Goal: Obtain resource: Download file/media

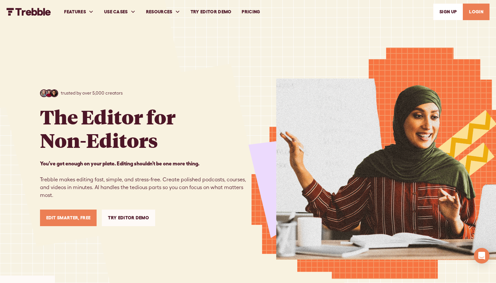
click at [478, 13] on link "LOGIN" at bounding box center [476, 12] width 27 height 17
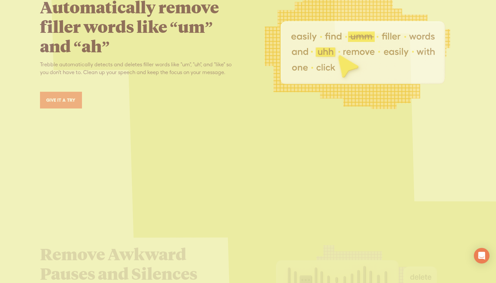
scroll to position [1359, 0]
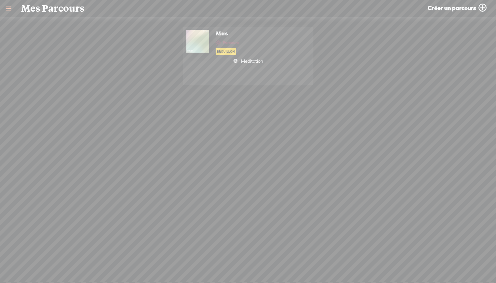
click at [273, 52] on div "Mus Parcours [GEOGRAPHIC_DATA] Meditation Abonné S'abonner Appuyez ici pour ajo…" at bounding box center [255, 42] width 93 height 25
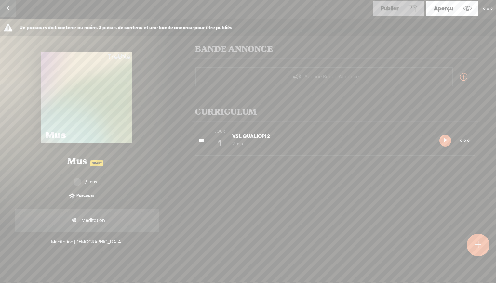
click at [79, 203] on div "0 0 0 0 0 Mus DRAFT @mus Parcours 1 Jour Meditation Meditation [DEMOGRAPHIC_DAT…" at bounding box center [87, 199] width 148 height 99
click at [84, 246] on div "0 0 0 0 0 Mus DRAFT @mus Parcours 1 Jour Meditation Meditation [DEMOGRAPHIC_DAT…" at bounding box center [87, 199] width 148 height 99
click at [82, 241] on div "Meditation [DEMOGRAPHIC_DATA]" at bounding box center [86, 242] width 71 height 6
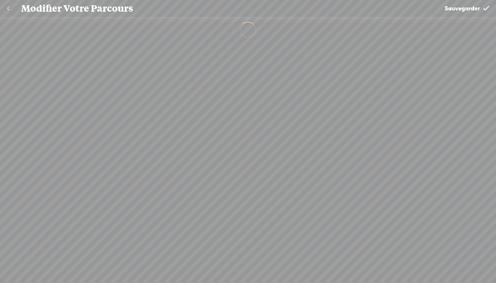
type input "Mus"
type textarea "Meditation"
select select "Education"
select select "fr-FR"
select select "Europe/[GEOGRAPHIC_DATA]"
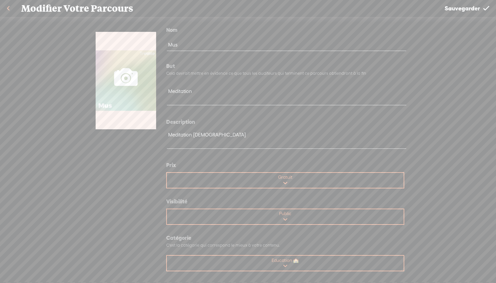
click at [13, 7] on link at bounding box center [8, 8] width 16 height 17
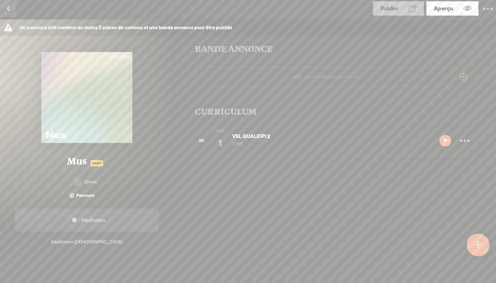
click at [83, 165] on span "Mus DRAFT" at bounding box center [86, 161] width 39 height 12
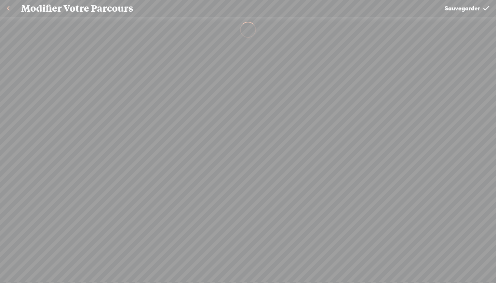
type input "Mus"
type textarea "Meditation"
select select "Education"
select select "fr-FR"
select select "Europe/[GEOGRAPHIC_DATA]"
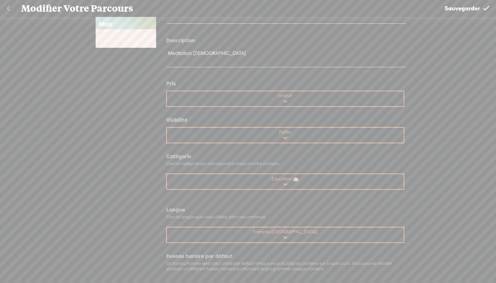
scroll to position [78, 0]
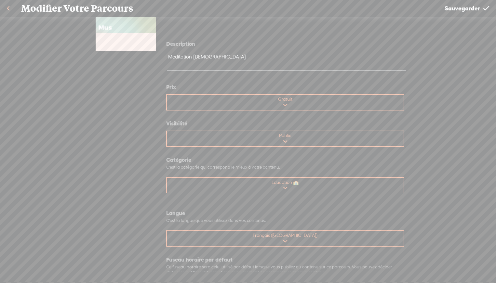
click at [296, 134] on select "Public Unlisted" at bounding box center [285, 139] width 237 height 16
click at [168, 131] on select "Public Unlisted" at bounding box center [285, 139] width 237 height 16
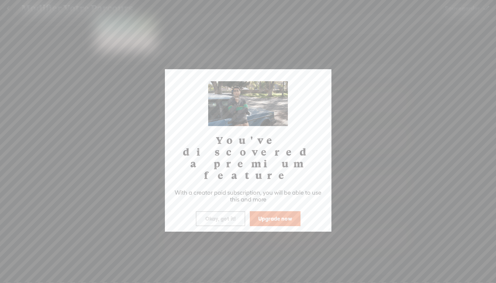
click at [213, 212] on button "Okay, got it!" at bounding box center [220, 219] width 49 height 15
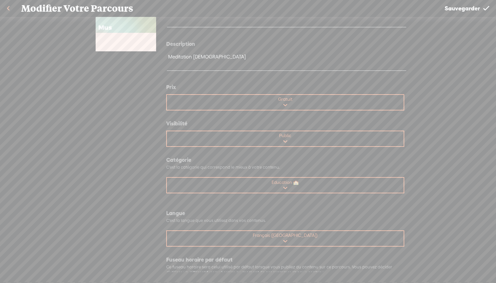
click at [289, 139] on select "Public Unlisted" at bounding box center [285, 139] width 237 height 16
click at [168, 131] on select "Public Unlisted" at bounding box center [285, 139] width 237 height 16
select select "PUBLIC"
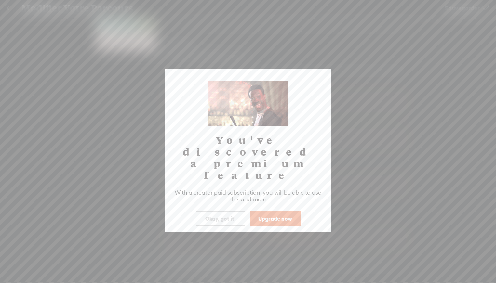
click at [282, 212] on button "Upgrade now" at bounding box center [275, 219] width 51 height 15
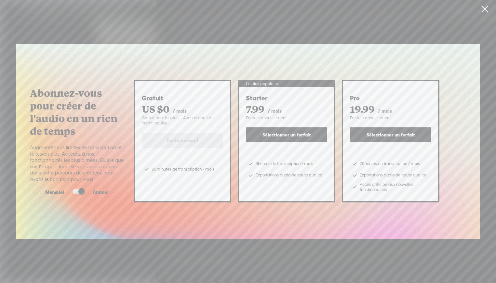
click at [76, 192] on span at bounding box center [79, 191] width 12 height 5
click at [67, 189] on input "checkbox" at bounding box center [67, 189] width 0 height 0
click at [485, 9] on link at bounding box center [485, 9] width 16 height 18
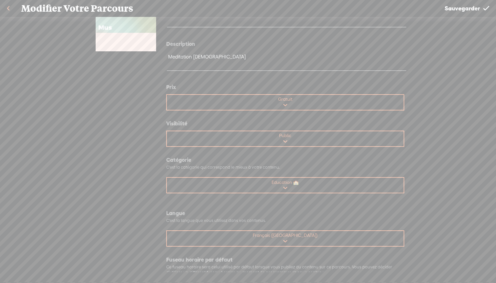
click at [478, 9] on span "Sauvegarder" at bounding box center [462, 8] width 35 height 17
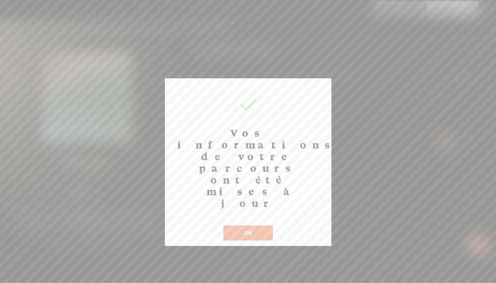
click at [252, 226] on button "OK" at bounding box center [248, 233] width 49 height 15
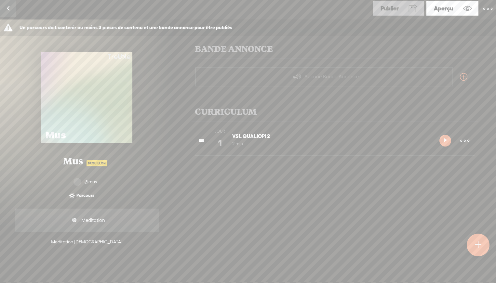
click at [446, 140] on icon at bounding box center [445, 140] width 5 height 7
click at [99, 247] on div "0 0 0 0 0 Mus brouillon @mus Parcours 1 Jour Meditation Meditation [DEMOGRAPHIC…" at bounding box center [87, 199] width 148 height 99
click at [89, 244] on div "Meditation [DEMOGRAPHIC_DATA]" at bounding box center [86, 242] width 71 height 6
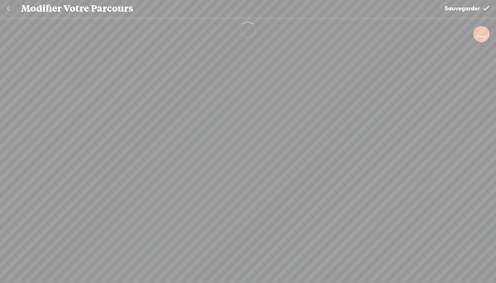
type input "Mus"
type textarea "Meditation"
select select "Education"
select select "fr-FR"
select select "Europe/[GEOGRAPHIC_DATA]"
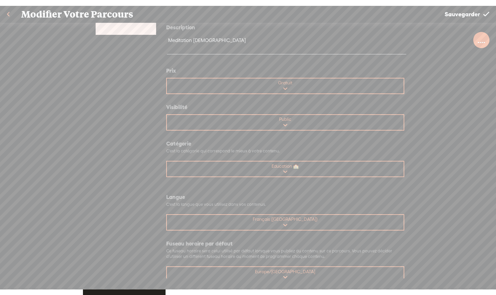
scroll to position [115, 0]
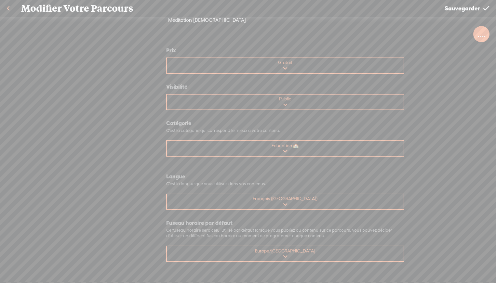
click at [290, 109] on select "Public Unlisted" at bounding box center [285, 103] width 237 height 16
click at [168, 95] on select "Public Unlisted" at bounding box center [285, 103] width 237 height 16
select select "PUBLIC"
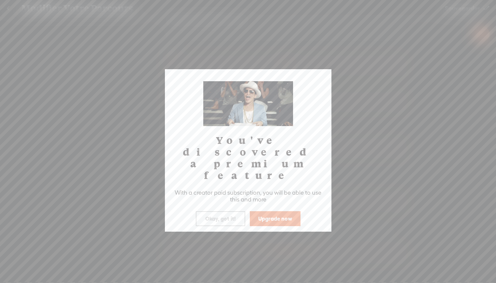
click at [222, 212] on button "Okay, got it!" at bounding box center [220, 219] width 49 height 15
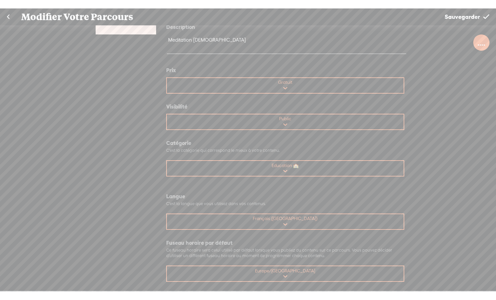
scroll to position [98, 0]
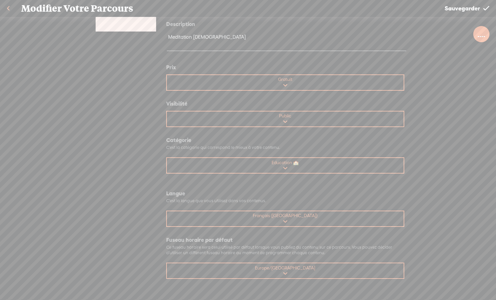
click at [10, 9] on link at bounding box center [8, 8] width 16 height 17
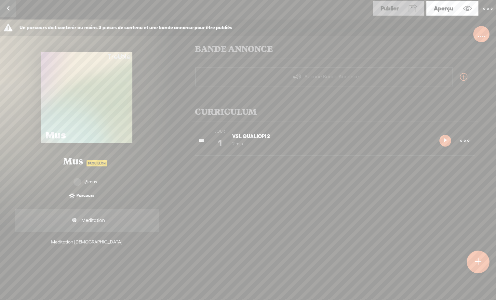
click at [10, 10] on link at bounding box center [8, 8] width 16 height 17
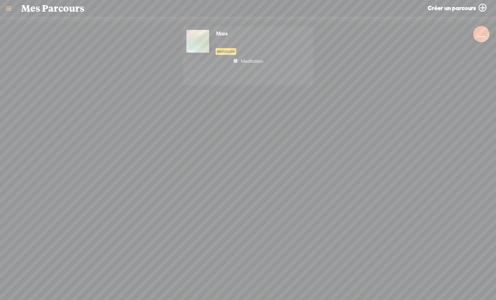
click at [34, 11] on span "Mes Parcours" at bounding box center [52, 8] width 63 height 17
click at [7, 10] on link at bounding box center [8, 8] width 17 height 17
click at [25, 283] on div "SETTINGS" at bounding box center [34, 285] width 24 height 6
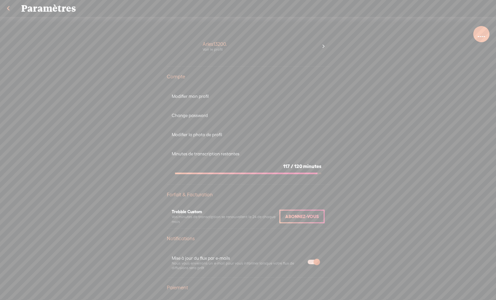
click at [481, 33] on div at bounding box center [482, 34] width 8 height 7
click at [198, 44] on div "Arles13200. Voir le profil" at bounding box center [260, 47] width 125 height 26
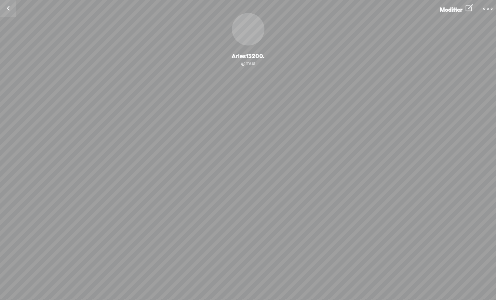
click at [10, 9] on link at bounding box center [8, 8] width 16 height 17
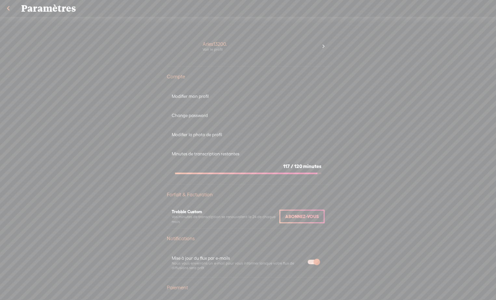
click at [10, 9] on link at bounding box center [8, 8] width 16 height 17
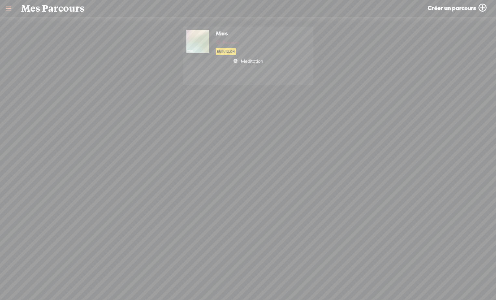
click at [10, 9] on link at bounding box center [8, 8] width 17 height 17
click at [35, 124] on div "HOME" at bounding box center [42, 120] width 74 height 15
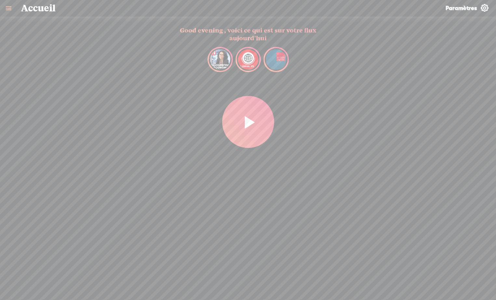
click at [8, 7] on link at bounding box center [8, 8] width 17 height 17
click at [41, 165] on div "MY SUBSCRIPTIONS" at bounding box center [47, 164] width 49 height 6
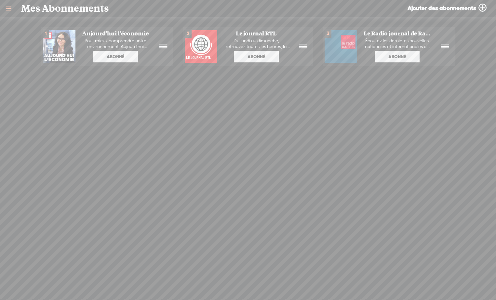
click at [9, 7] on link at bounding box center [8, 8] width 17 height 17
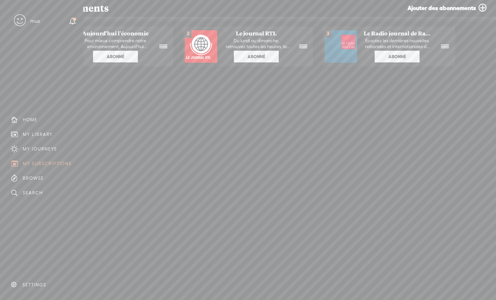
click at [30, 179] on div "BROWSE" at bounding box center [33, 179] width 21 height 6
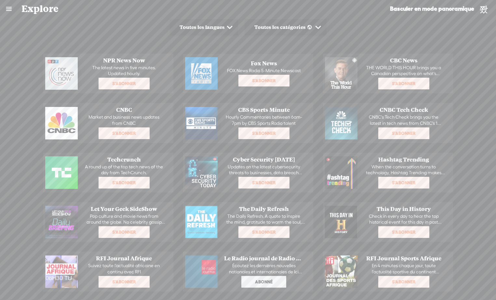
click at [9, 11] on link at bounding box center [8, 8] width 17 height 17
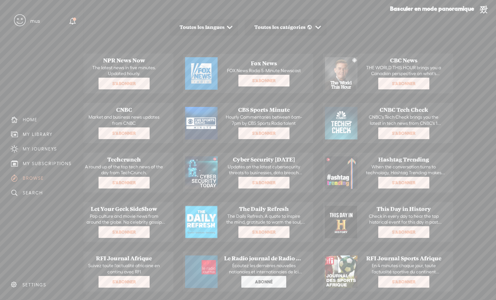
click at [30, 146] on div "MY JOURNEYS" at bounding box center [42, 149] width 74 height 15
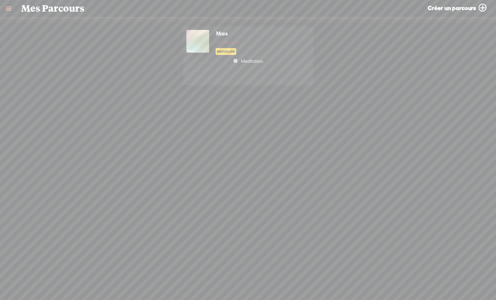
click at [8, 8] on link at bounding box center [8, 8] width 17 height 17
click at [31, 134] on div "MY LIBRARY" at bounding box center [38, 135] width 30 height 6
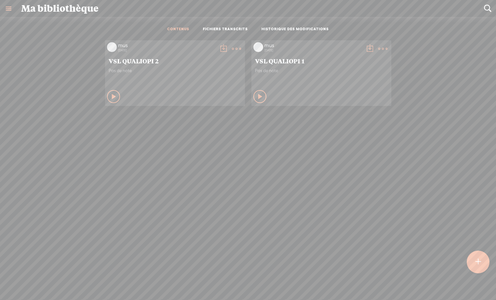
click at [298, 72] on span "Pas de note" at bounding box center [321, 71] width 133 height 6
click at [257, 99] on icon at bounding box center [260, 96] width 7 height 7
click at [261, 94] on icon at bounding box center [260, 96] width 7 height 7
click at [378, 47] on t at bounding box center [382, 48] width 9 height 9
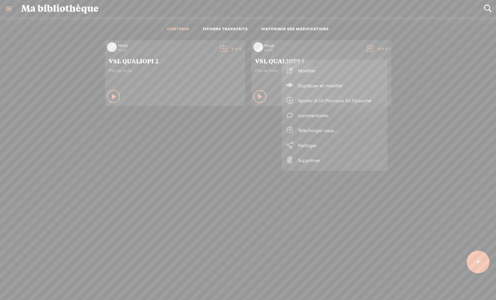
click at [312, 70] on link "Modifier" at bounding box center [334, 70] width 99 height 15
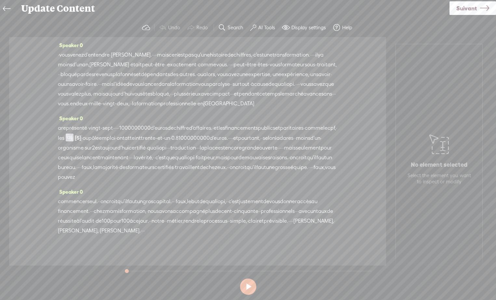
scroll to position [27, 0]
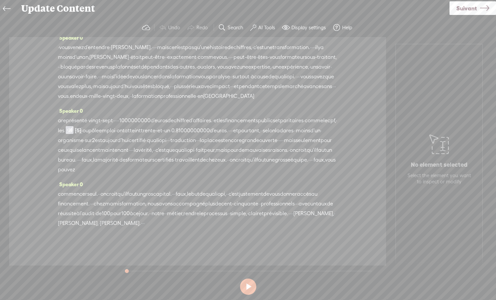
click at [5, 7] on icon at bounding box center [6, 9] width 7 height 15
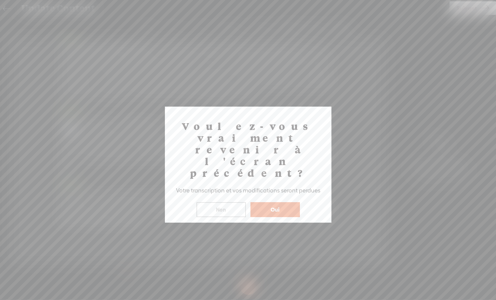
click at [221, 202] on button "Non" at bounding box center [221, 209] width 49 height 15
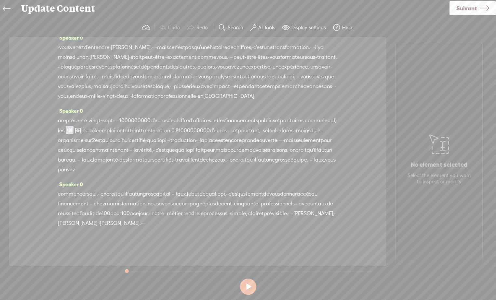
click at [6, 8] on icon at bounding box center [6, 9] width 7 height 15
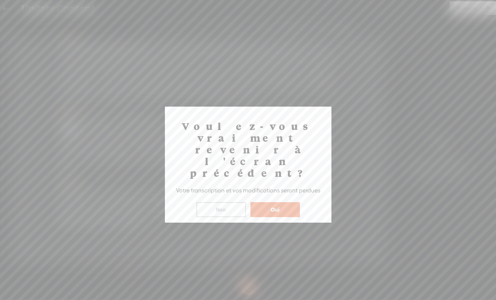
click at [279, 202] on button "Oui" at bounding box center [275, 209] width 49 height 15
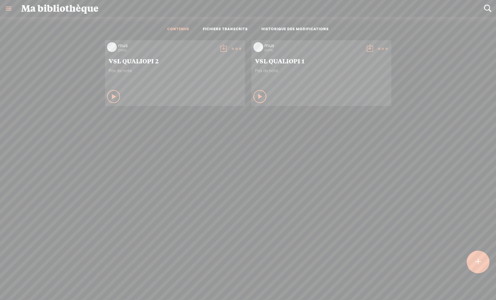
click at [368, 48] on t at bounding box center [369, 48] width 9 height 9
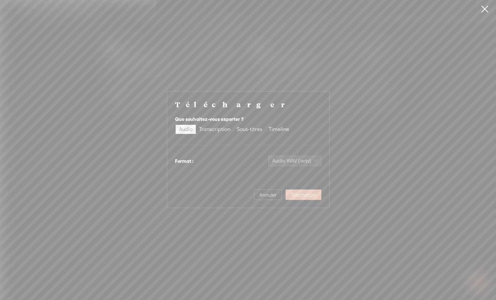
click at [299, 193] on span "Télécharger" at bounding box center [303, 195] width 25 height 7
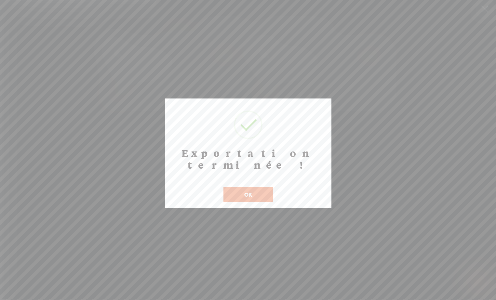
click at [485, 9] on body "You have 117 minutes of transcription remaining. Upgrade to increase your limit…" at bounding box center [248, 150] width 496 height 300
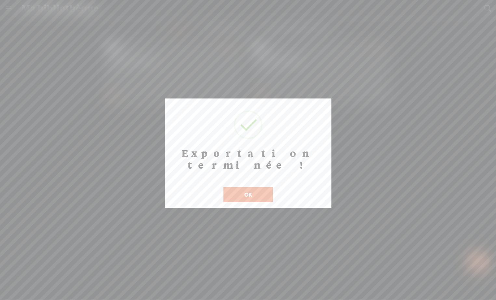
click at [242, 187] on button "OK" at bounding box center [248, 194] width 49 height 15
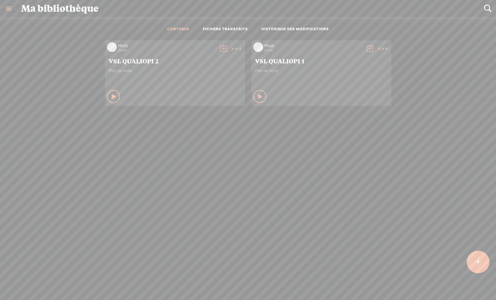
click at [236, 48] on t at bounding box center [236, 48] width 9 height 9
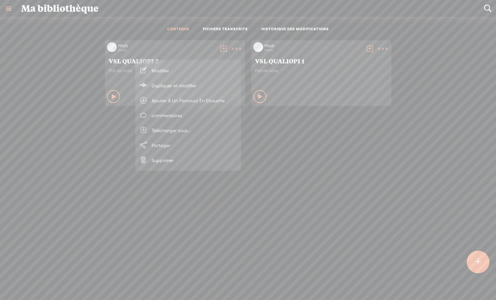
click at [219, 47] on t at bounding box center [223, 48] width 9 height 9
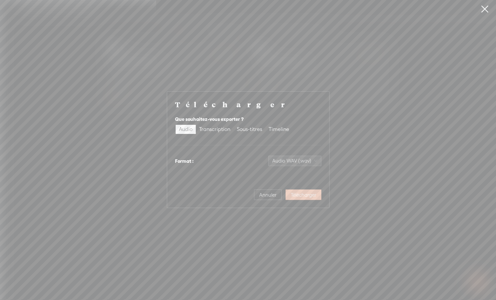
click at [306, 195] on span "Télécharger" at bounding box center [303, 195] width 25 height 7
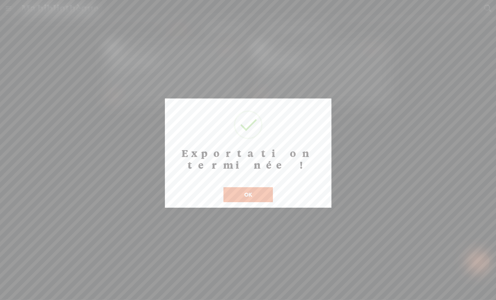
click at [254, 187] on button "OK" at bounding box center [248, 194] width 49 height 15
